Goal: Task Accomplishment & Management: Use online tool/utility

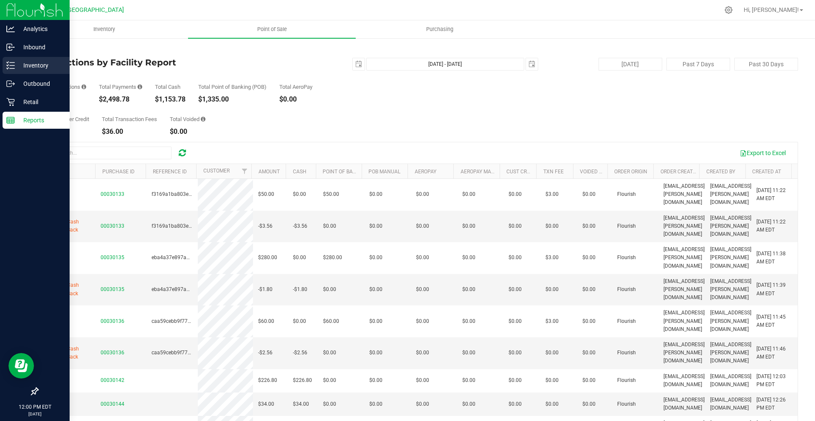
click at [31, 63] on p "Inventory" at bounding box center [40, 65] width 51 height 10
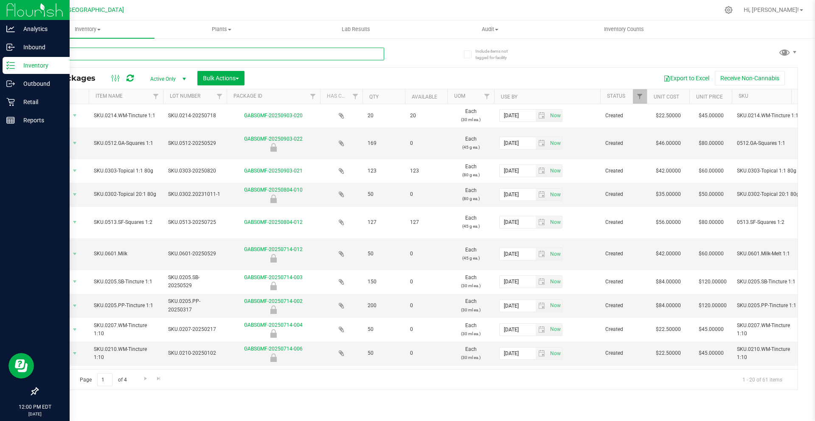
click at [198, 55] on input "text" at bounding box center [210, 54] width 347 height 13
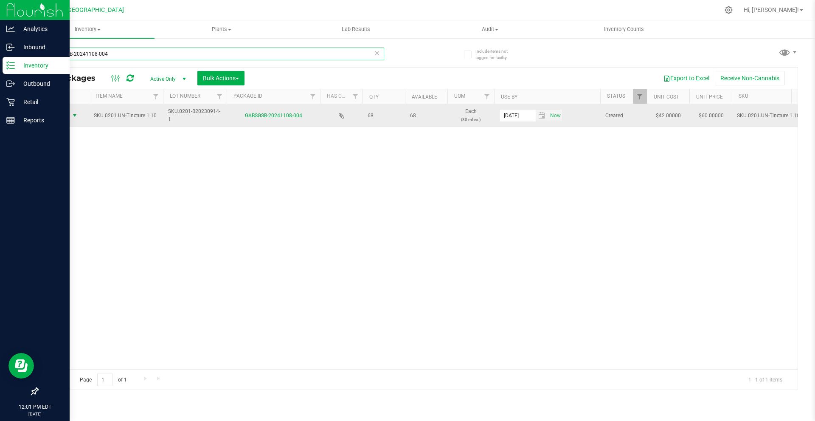
type input "GABSGSB-20241108-004"
click at [76, 114] on span "select" at bounding box center [74, 115] width 7 height 7
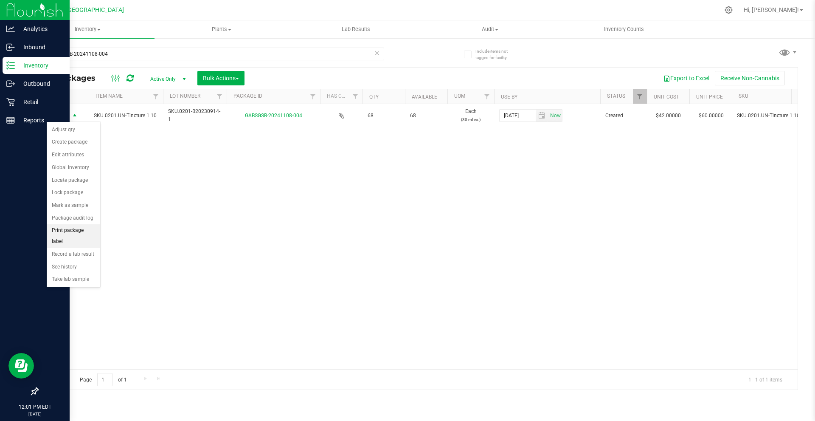
click at [85, 235] on li "Print package label" at bounding box center [73, 235] width 53 height 23
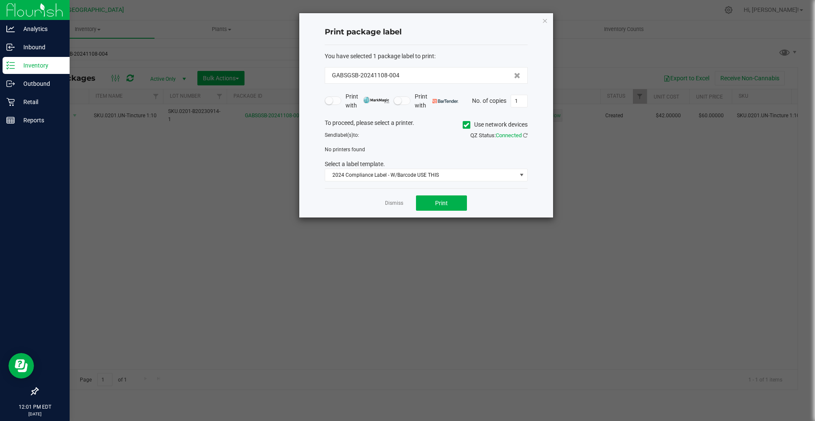
click at [467, 121] on span at bounding box center [467, 125] width 8 height 8
click at [0, 0] on input "Use network devices" at bounding box center [0, 0] width 0 height 0
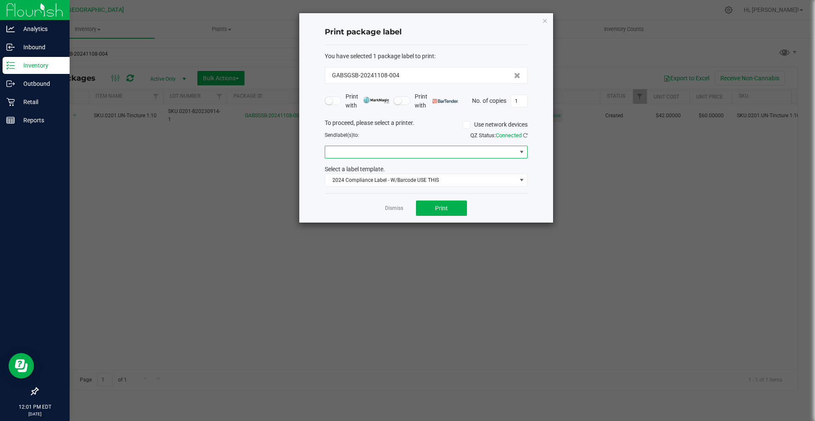
click at [391, 155] on span at bounding box center [420, 152] width 191 height 12
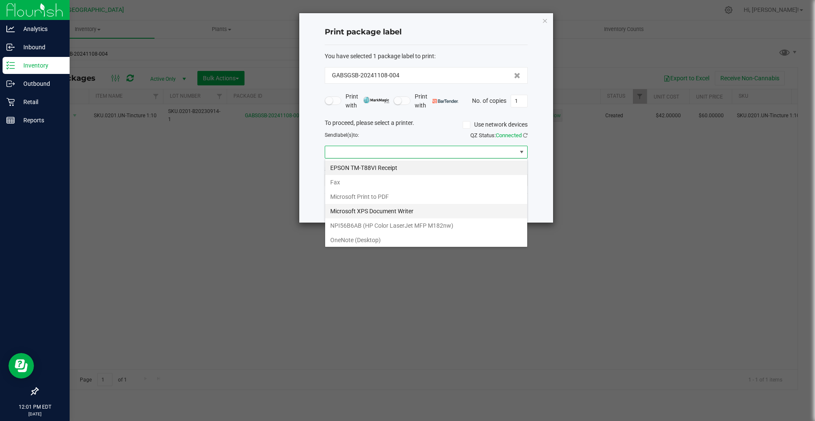
scroll to position [31, 0]
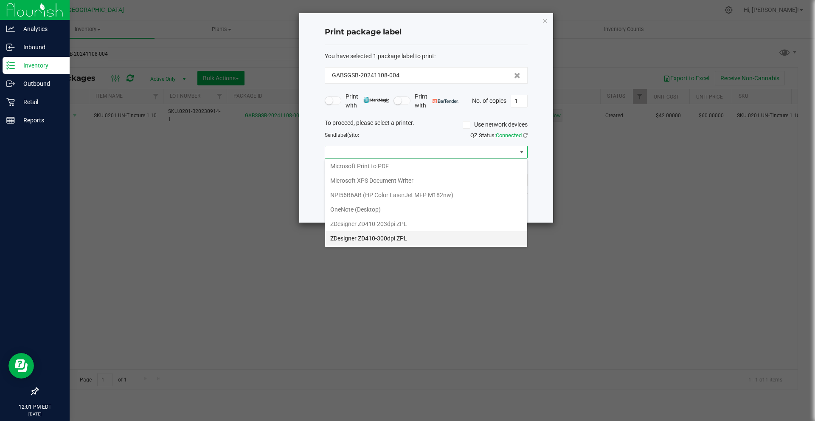
click at [395, 236] on ZPL "ZDesigner ZD410-300dpi ZPL" at bounding box center [426, 238] width 202 height 14
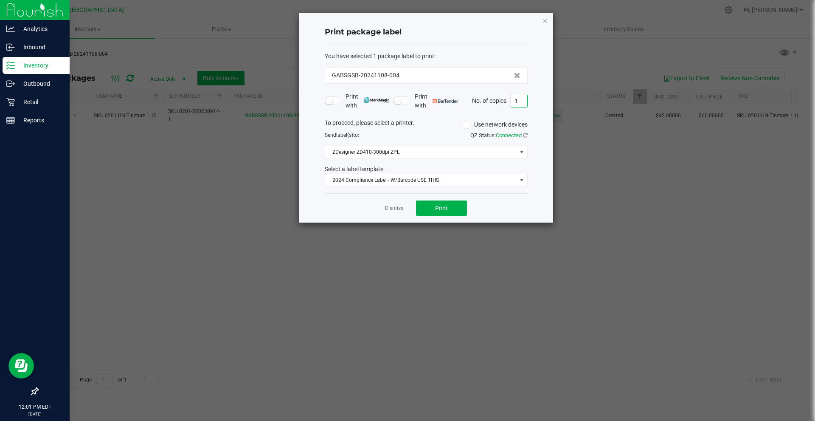
click at [519, 99] on input "1" at bounding box center [519, 101] width 16 height 12
type input "2"
click at [546, 105] on div "Print package label You have selected 1 package label to print : GABSGSB-202411…" at bounding box center [426, 117] width 254 height 209
click at [521, 100] on input "2" at bounding box center [519, 101] width 16 height 12
type input "57"
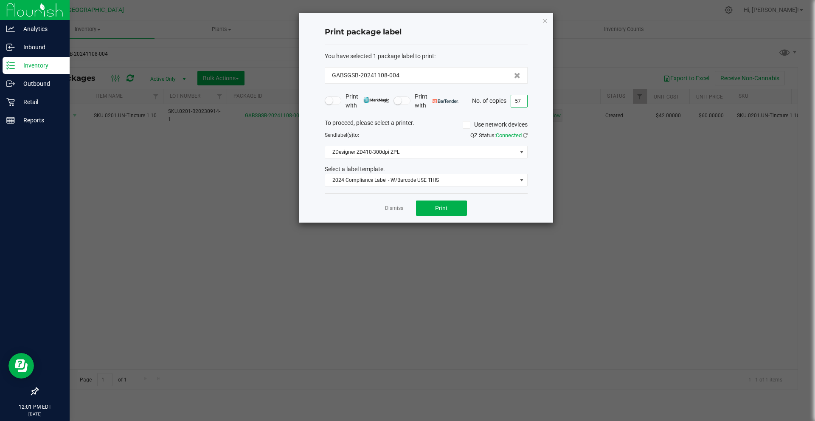
click at [549, 100] on div "Print package label You have selected 1 package label to print : GABSGSB-202411…" at bounding box center [426, 117] width 254 height 209
click at [447, 208] on span "Print" at bounding box center [441, 208] width 13 height 7
click at [543, 21] on icon "button" at bounding box center [545, 20] width 6 height 10
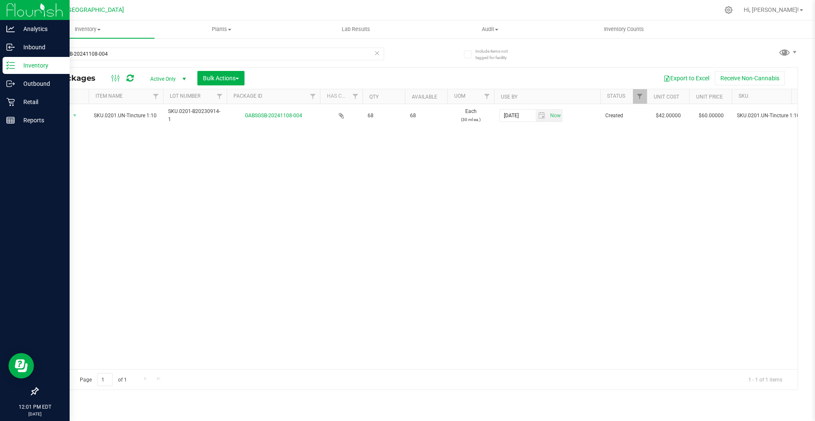
click at [13, 68] on icon at bounding box center [10, 65] width 8 height 8
click at [23, 121] on p "Reports" at bounding box center [40, 120] width 51 height 10
